Goal: Information Seeking & Learning: Find specific page/section

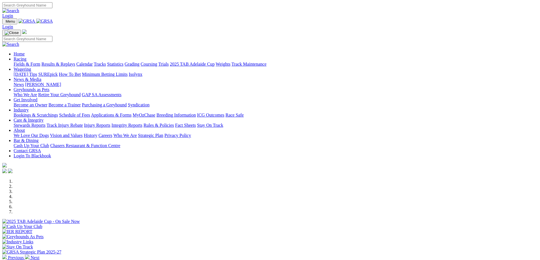
click at [29, 108] on link "Industry" at bounding box center [21, 110] width 15 height 5
click at [26, 57] on link "Racing" at bounding box center [20, 59] width 13 height 5
click at [124, 62] on link "Statistics" at bounding box center [115, 64] width 16 height 5
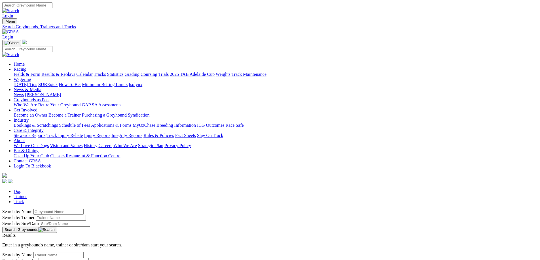
click at [27, 194] on link "Trainer" at bounding box center [20, 196] width 13 height 5
click at [84, 253] on input "Search by Trainer Name" at bounding box center [58, 256] width 50 height 6
click at [84, 253] on input "jack tengrove" at bounding box center [58, 256] width 50 height 6
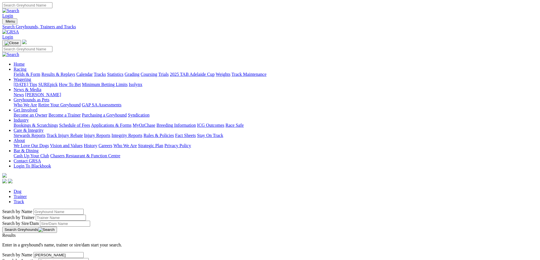
type input "jack trengrove"
click at [84, 253] on input "jack trengrove" at bounding box center [58, 256] width 50 height 6
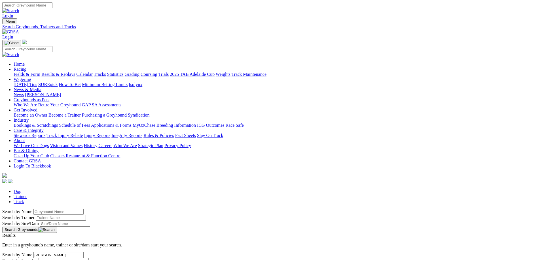
click at [52, 7] on input "Search" at bounding box center [27, 5] width 50 height 6
click at [22, 189] on link "Dog" at bounding box center [18, 191] width 8 height 5
click at [24, 200] on link "Track" at bounding box center [19, 202] width 10 height 5
select select "angle-park"
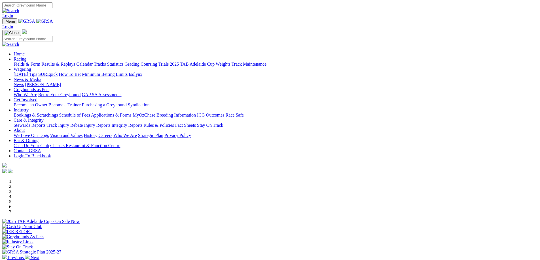
click at [52, 6] on input "Search" at bounding box center [27, 5] width 50 height 6
type input "trainers premiership"
click at [19, 8] on img at bounding box center [10, 10] width 17 height 5
